Goal: Information Seeking & Learning: Check status

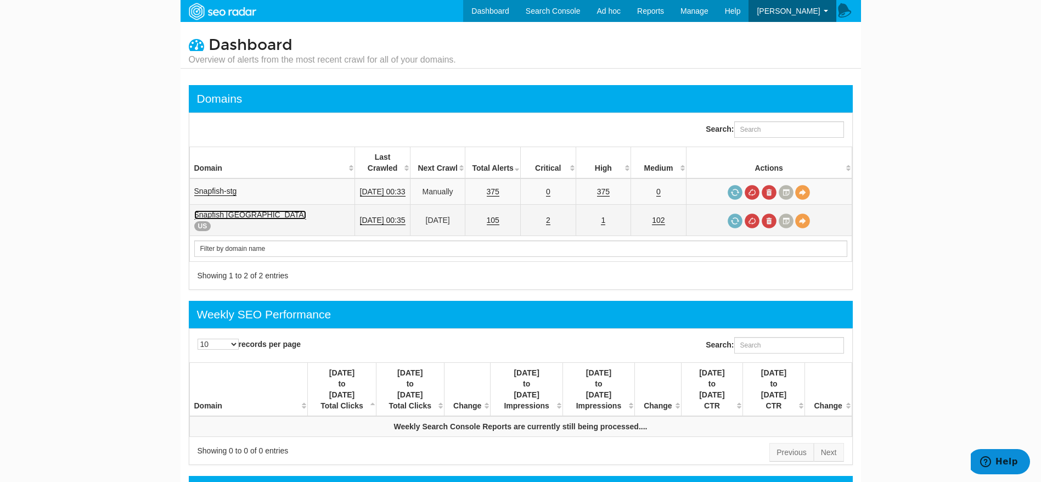
click at [213, 210] on link "Snapfish [GEOGRAPHIC_DATA]" at bounding box center [250, 214] width 112 height 9
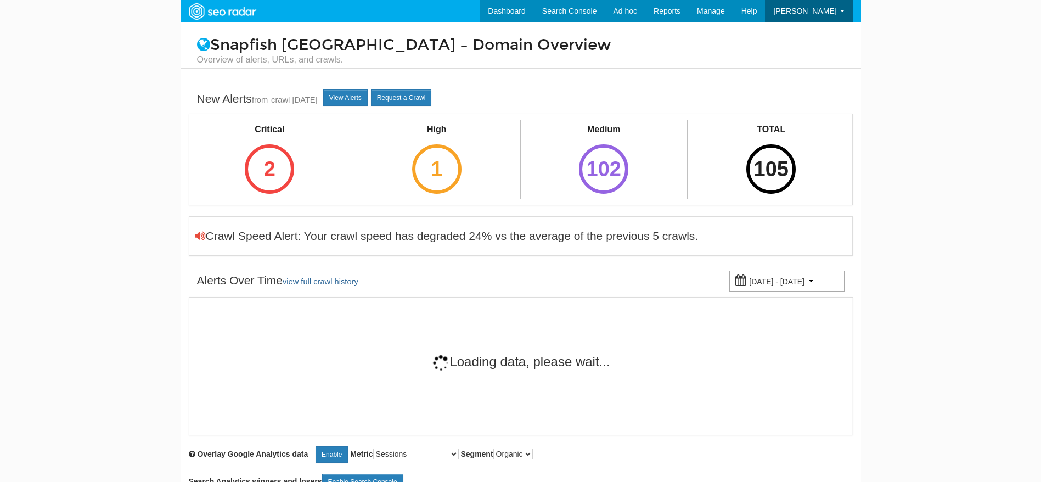
scroll to position [44, 0]
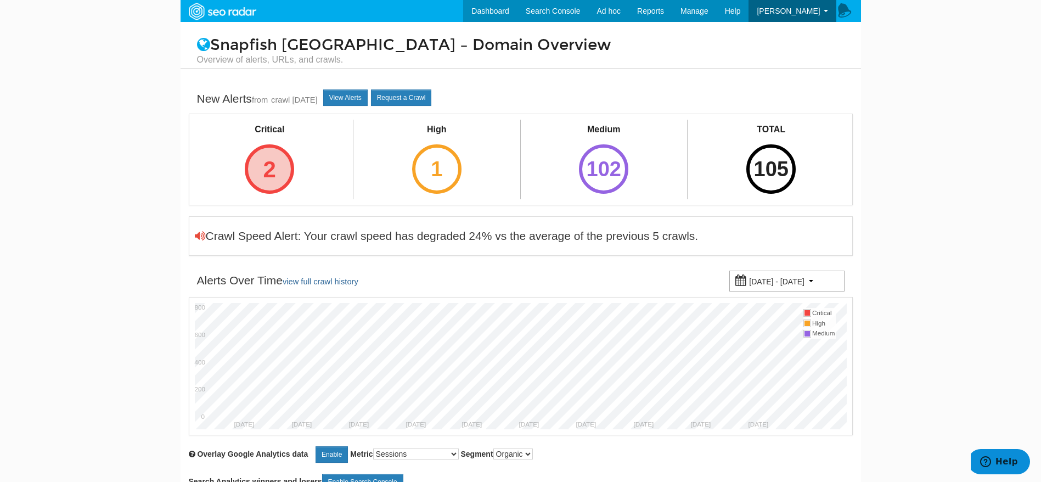
click at [281, 159] on div "2" at bounding box center [269, 168] width 49 height 49
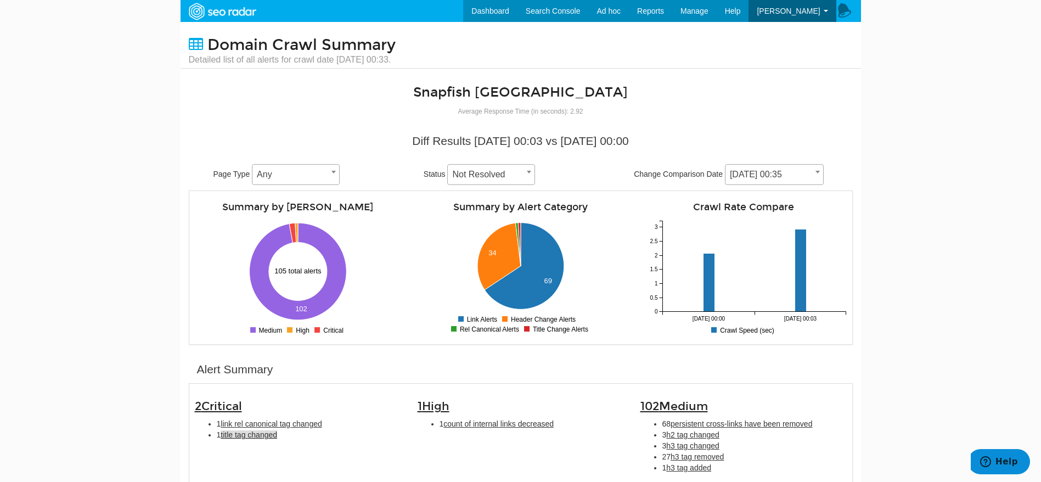
click at [240, 433] on span "title tag changed" at bounding box center [249, 434] width 57 height 9
type input "title tag changed"
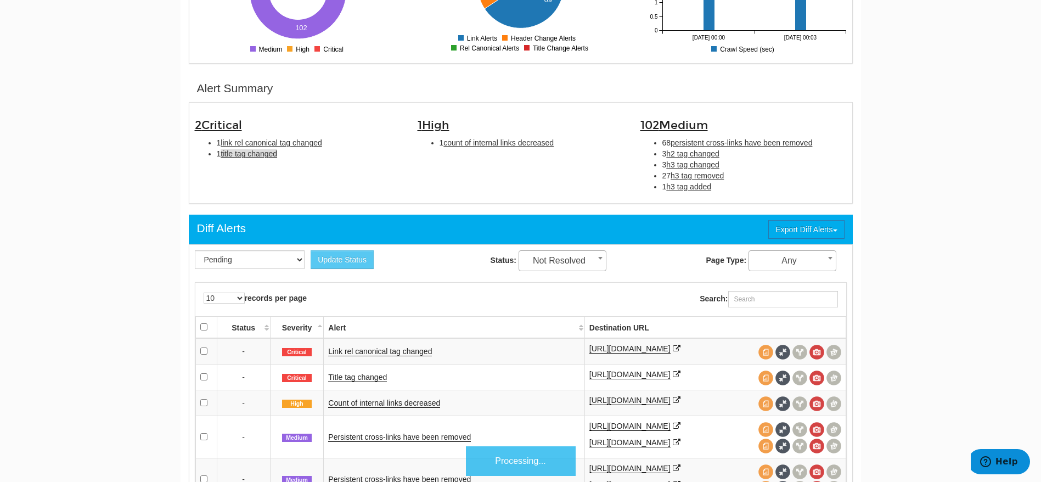
scroll to position [356, 0]
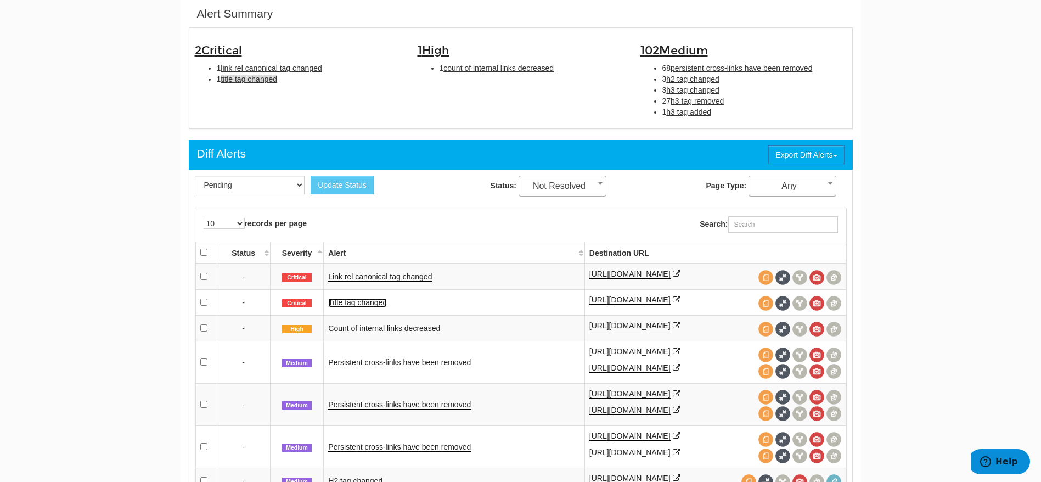
click at [365, 305] on link "Title tag changed" at bounding box center [357, 302] width 59 height 9
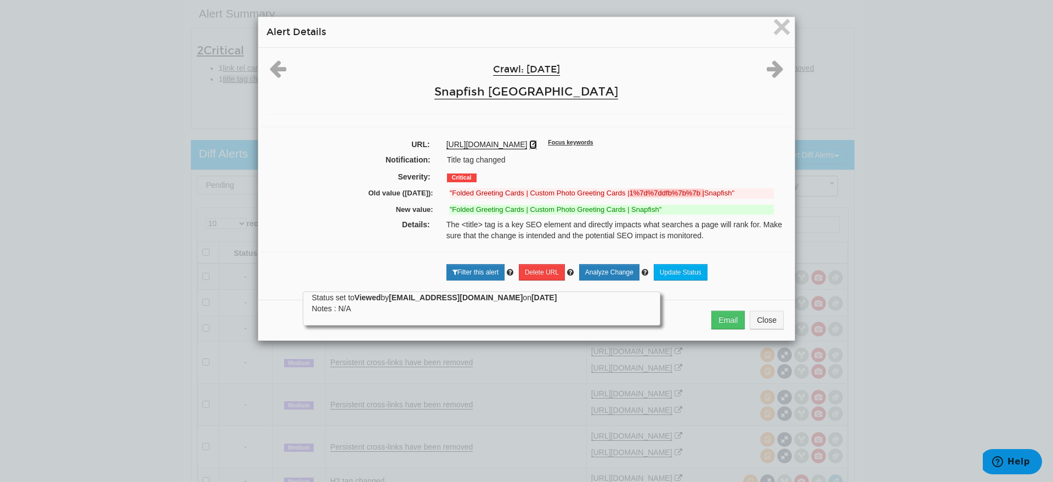
click at [537, 143] on icon at bounding box center [533, 144] width 8 height 8
drag, startPoint x: 437, startPoint y: 142, endPoint x: 577, endPoint y: 139, distance: 140.0
click at [577, 139] on div "https://www.snapfish.com/greeting-cards Focus keywords" at bounding box center [615, 144] width 354 height 11
click at [673, 102] on div "Crawl: 09/21/2025 Snapfish USA" at bounding box center [527, 81] width 443 height 45
click at [779, 26] on span "×" at bounding box center [782, 26] width 19 height 37
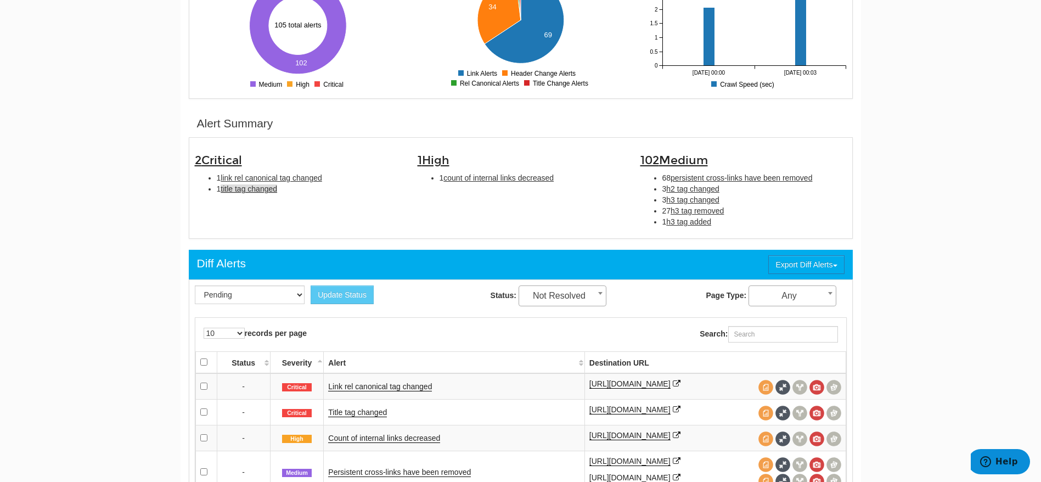
scroll to position [0, 0]
